Goal: Go to known website: Access a specific website the user already knows

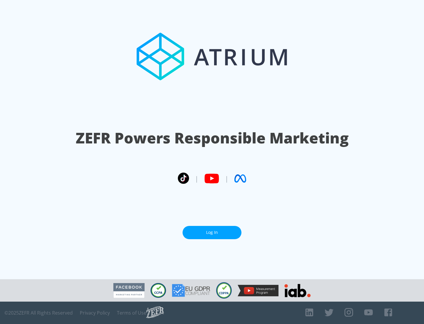
click at [212, 232] on link "Log In" at bounding box center [212, 232] width 59 height 13
